Goal: Task Accomplishment & Management: Complete application form

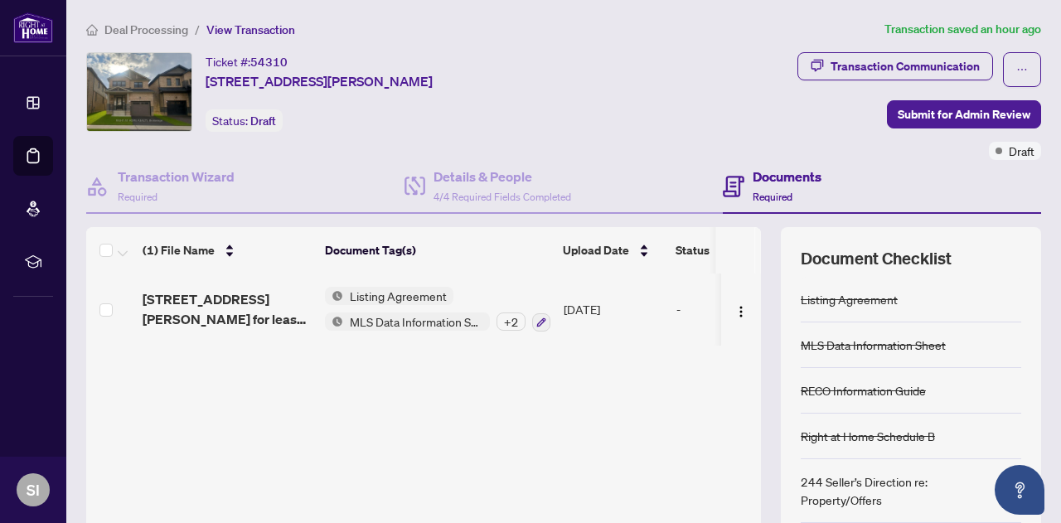
scroll to position [169, 0]
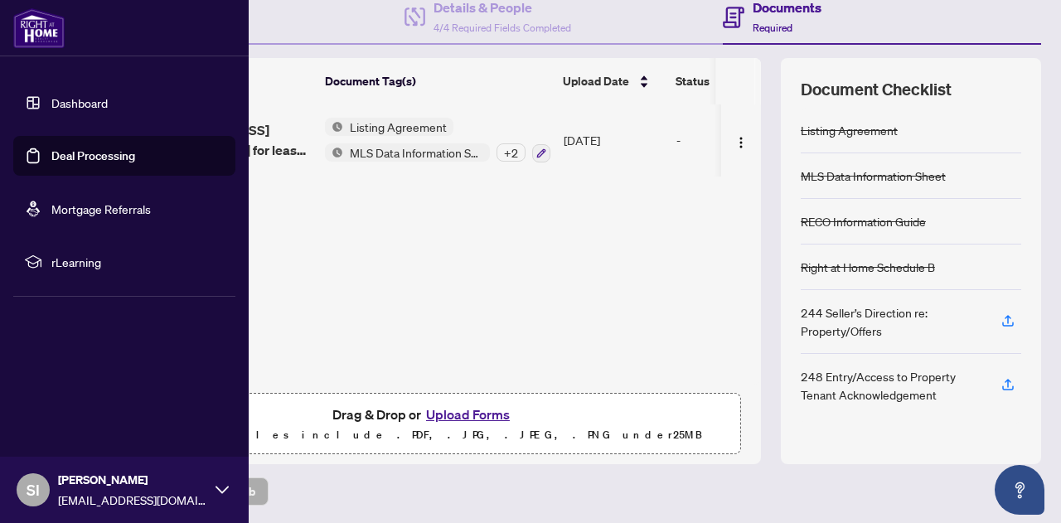
click at [71, 149] on link "Deal Processing" at bounding box center [93, 155] width 84 height 15
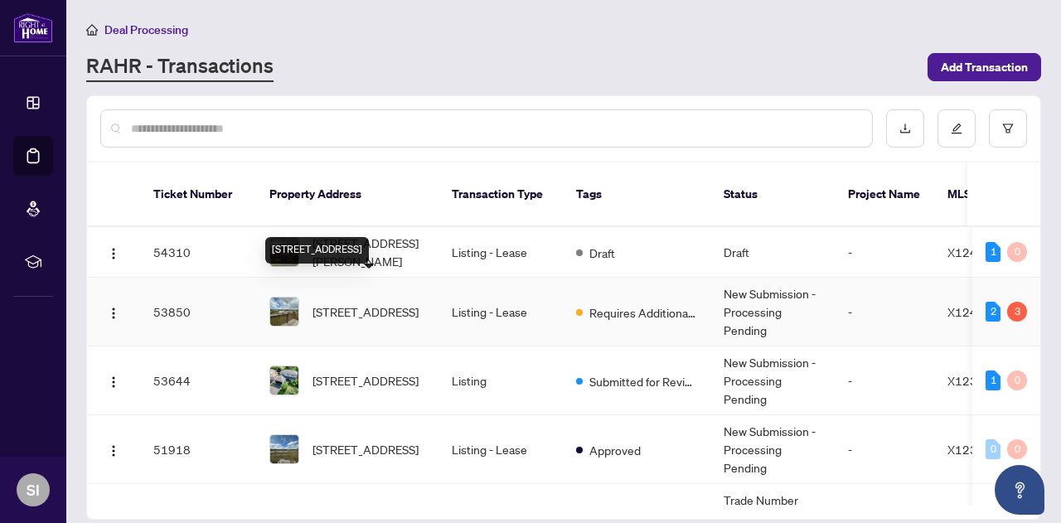
click at [416, 303] on span "[STREET_ADDRESS]" at bounding box center [365, 312] width 106 height 18
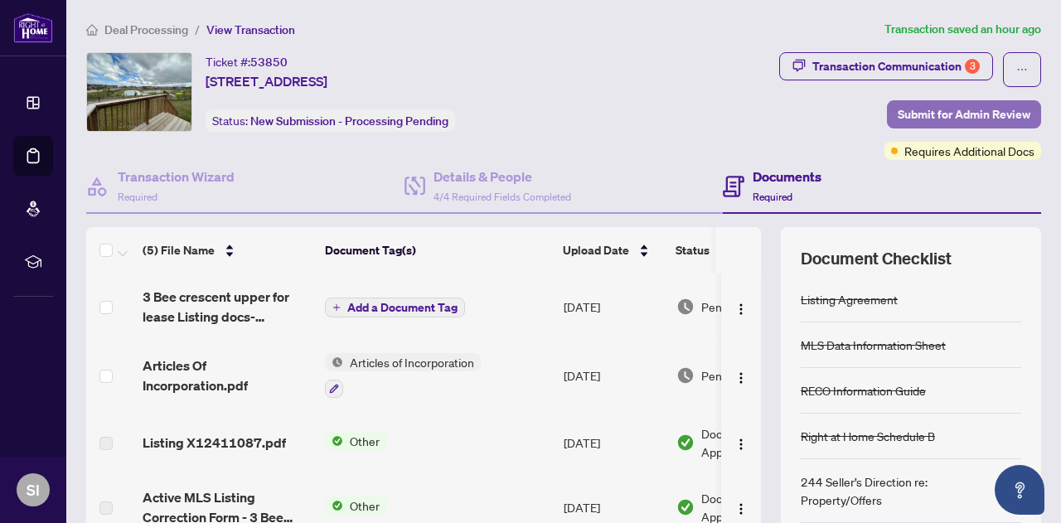
click at [962, 117] on span "Submit for Admin Review" at bounding box center [964, 114] width 133 height 27
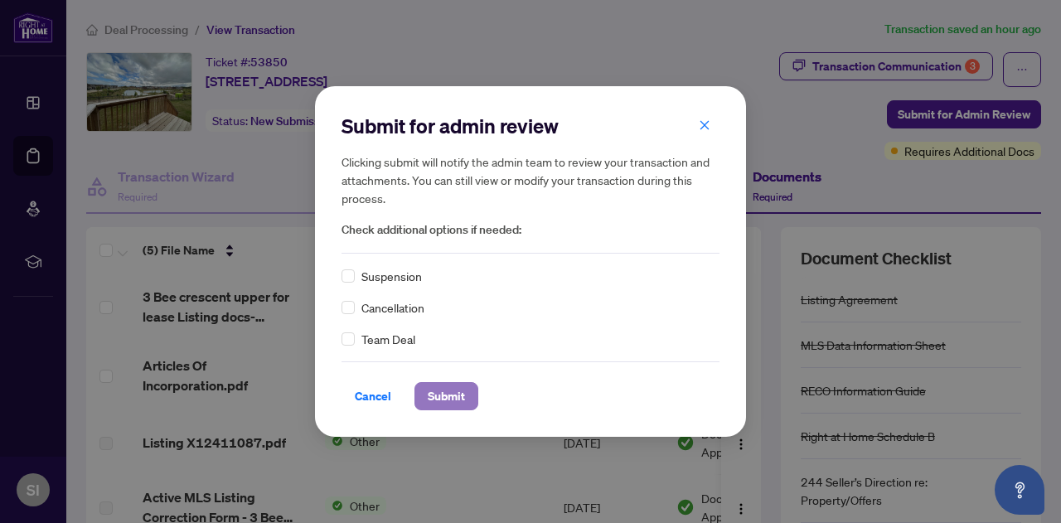
click at [428, 395] on span "Submit" at bounding box center [446, 396] width 37 height 27
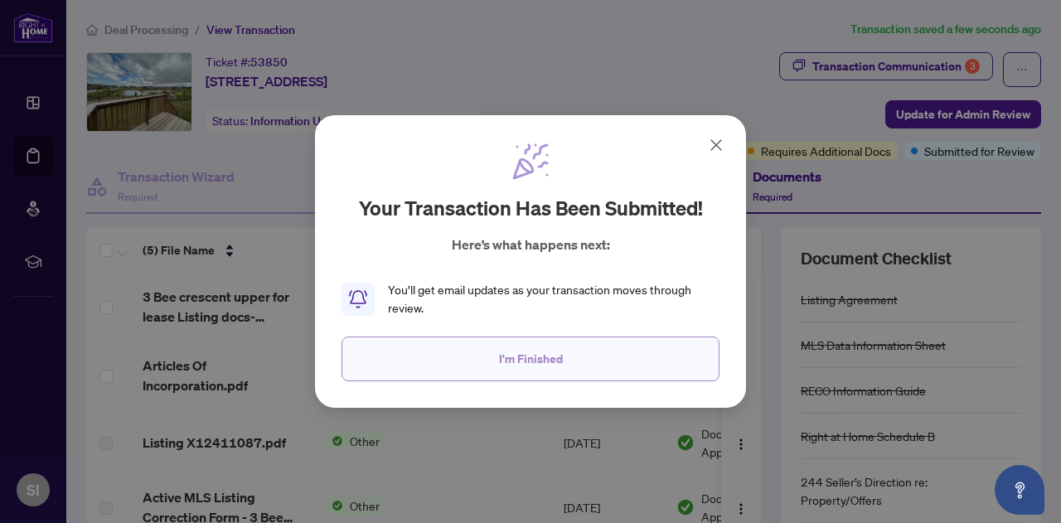
click at [540, 356] on span "I'm Finished" at bounding box center [531, 359] width 64 height 27
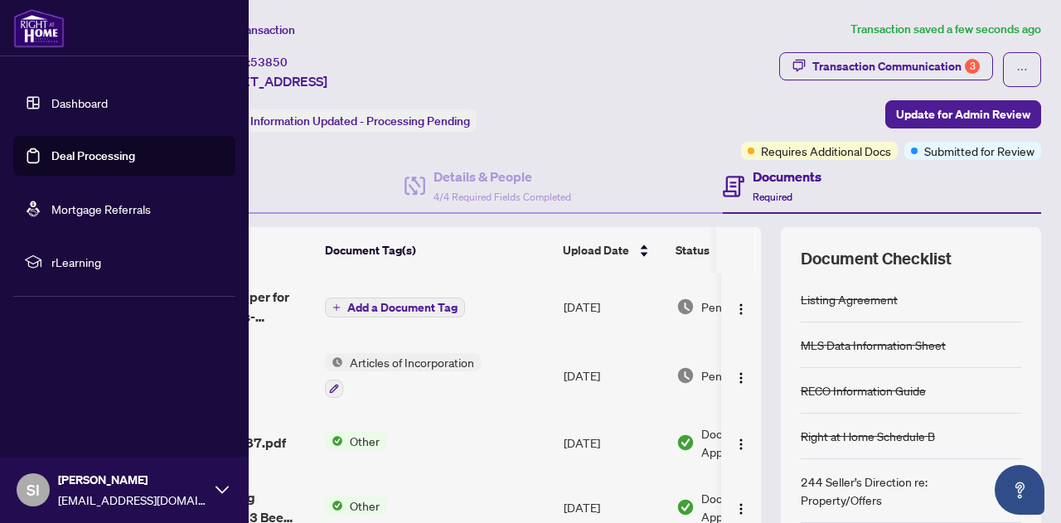
click at [80, 157] on link "Deal Processing" at bounding box center [93, 155] width 84 height 15
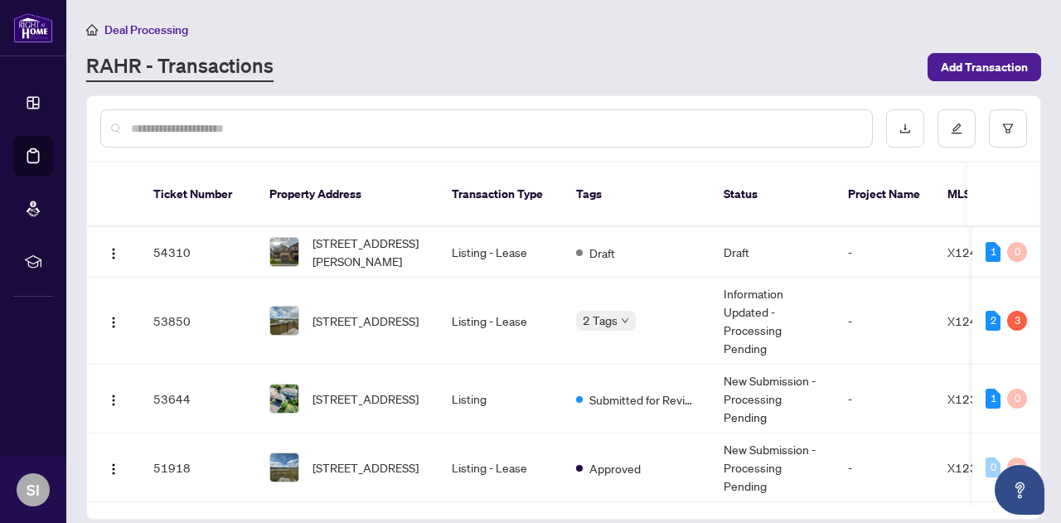
click at [629, 42] on div "Deal Processing [PERSON_NAME] - Transactions Add Transaction" at bounding box center [563, 51] width 955 height 62
click at [523, 128] on input "text" at bounding box center [495, 128] width 728 height 18
